Goal: Task Accomplishment & Management: Manage account settings

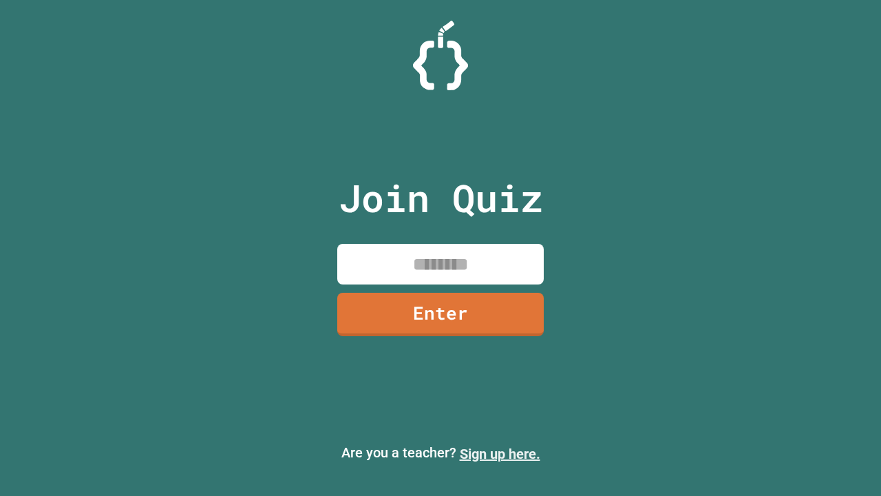
click at [500, 454] on link "Sign up here." at bounding box center [500, 454] width 81 height 17
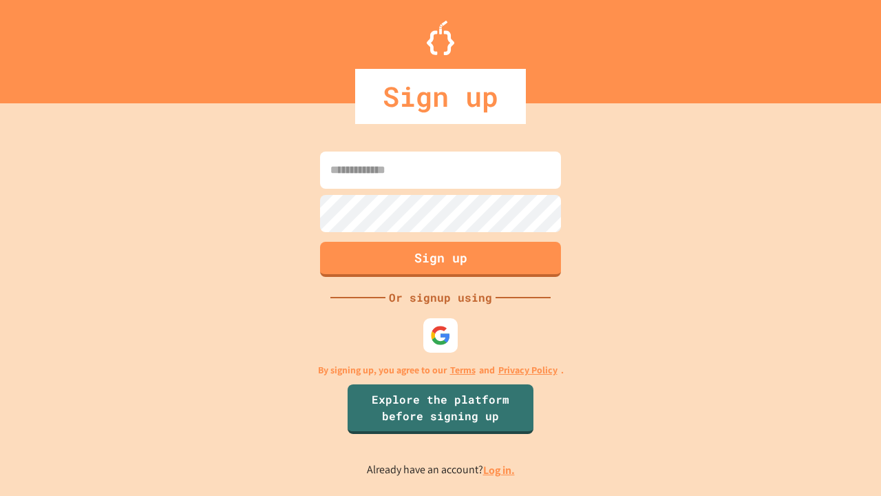
click at [500, 470] on link "Log in." at bounding box center [499, 470] width 32 height 14
